Goal: Task Accomplishment & Management: Manage account settings

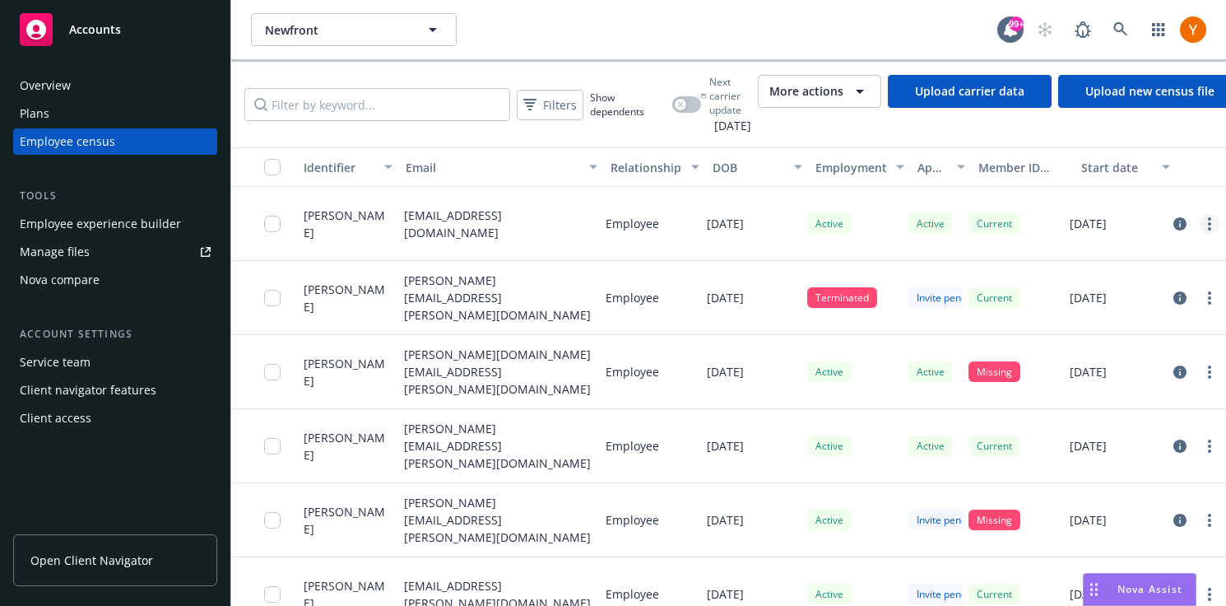
click at [1201, 214] on link "more" at bounding box center [1209, 224] width 20 height 20
click at [1169, 245] on link "Send app invite" at bounding box center [1140, 243] width 156 height 33
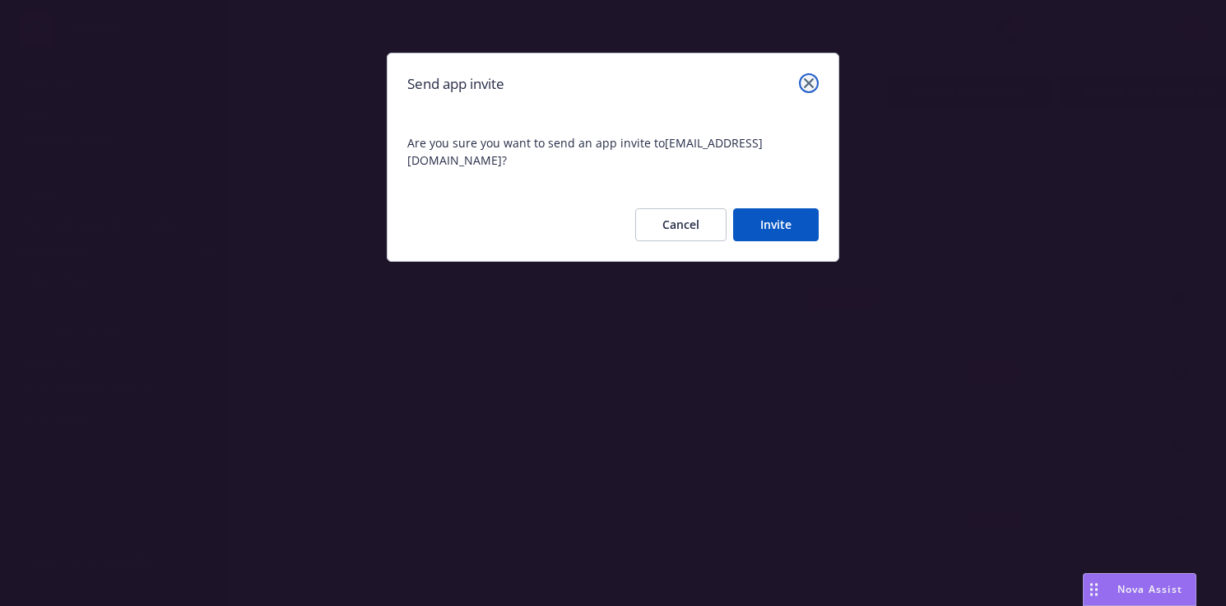
click at [811, 78] on icon "close" at bounding box center [809, 83] width 10 height 10
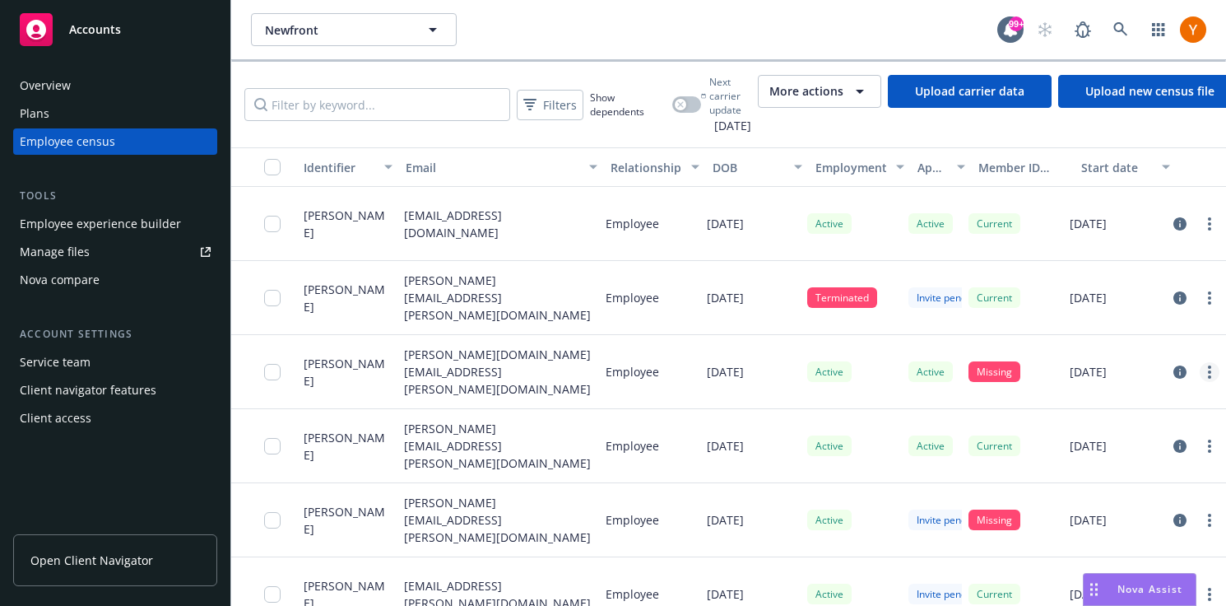
click at [1204, 362] on link "more" at bounding box center [1209, 372] width 20 height 20
click at [1140, 338] on div "[DATE]" at bounding box center [1113, 372] width 100 height 74
